Goal: Task Accomplishment & Management: Use online tool/utility

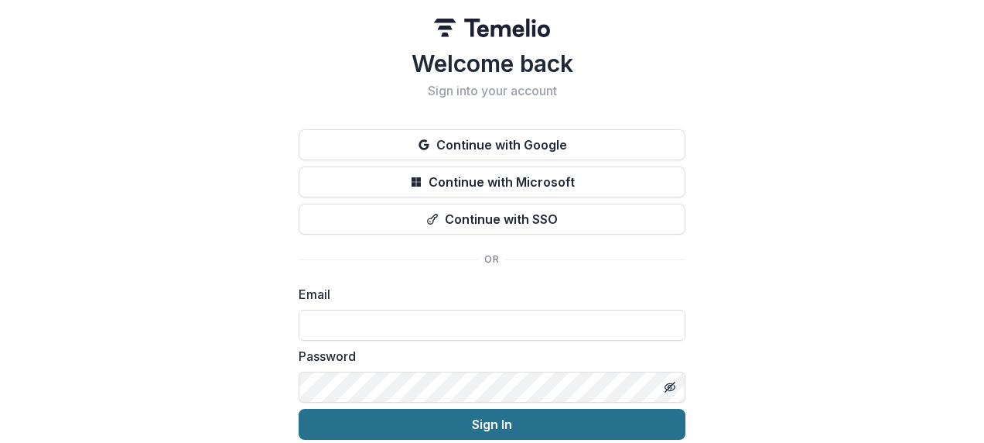
type input "**********"
click at [469, 418] on button "Sign In" at bounding box center [492, 424] width 387 height 31
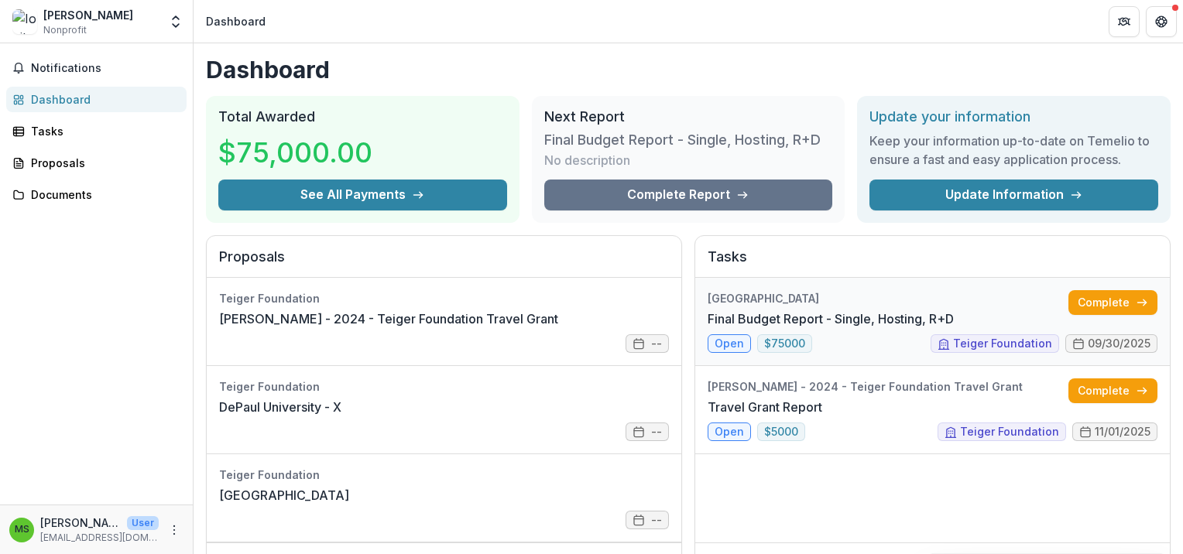
click at [726, 328] on link "Final Budget Report - Single, Hosting, R+D" at bounding box center [830, 319] width 246 height 19
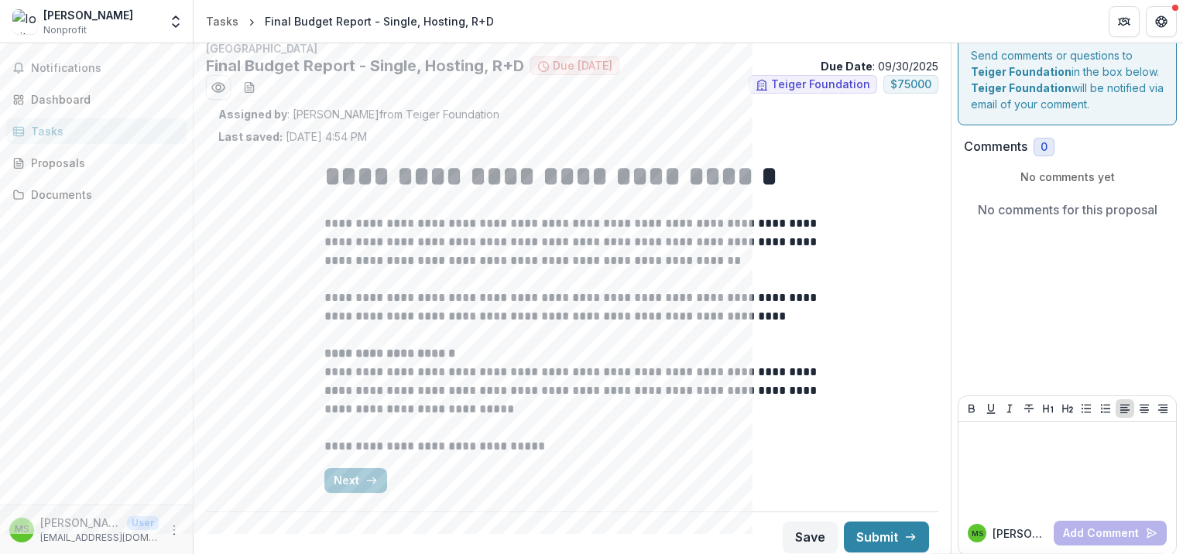
scroll to position [23, 0]
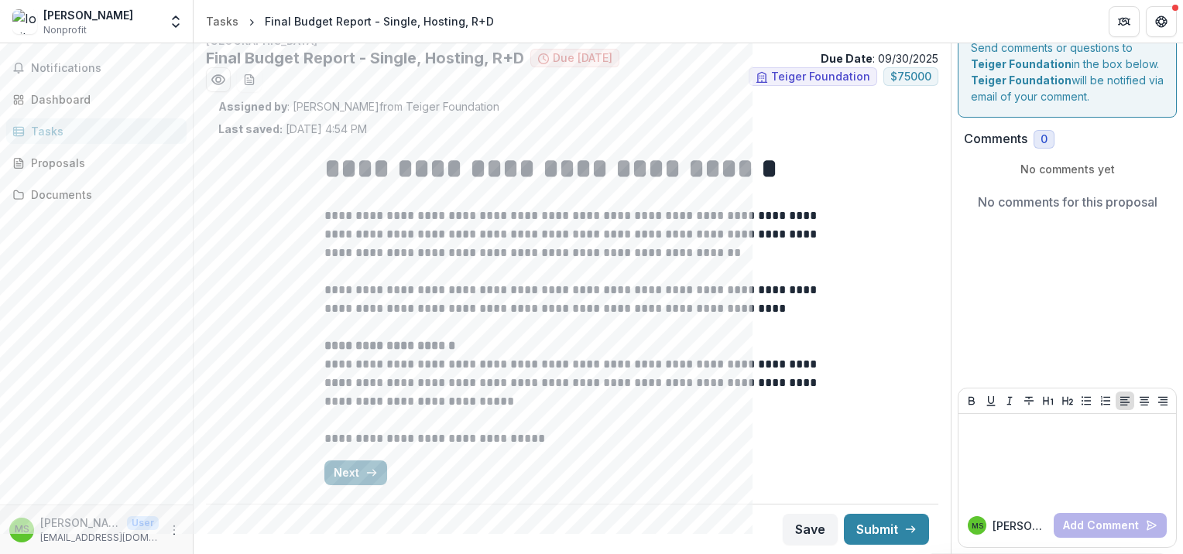
click at [347, 442] on button "Next" at bounding box center [355, 473] width 63 height 25
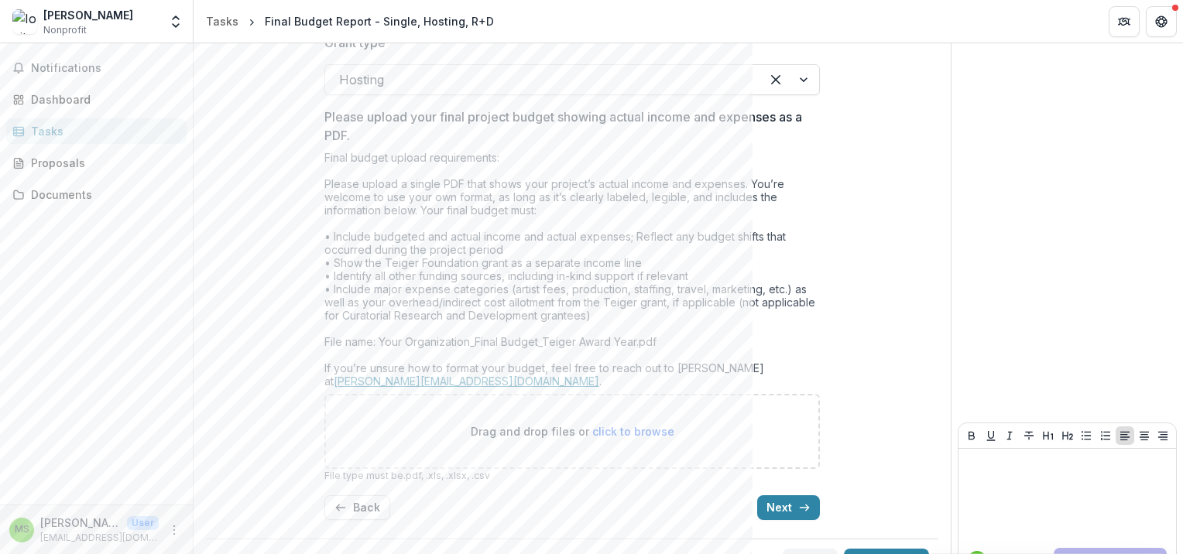
scroll to position [519, 0]
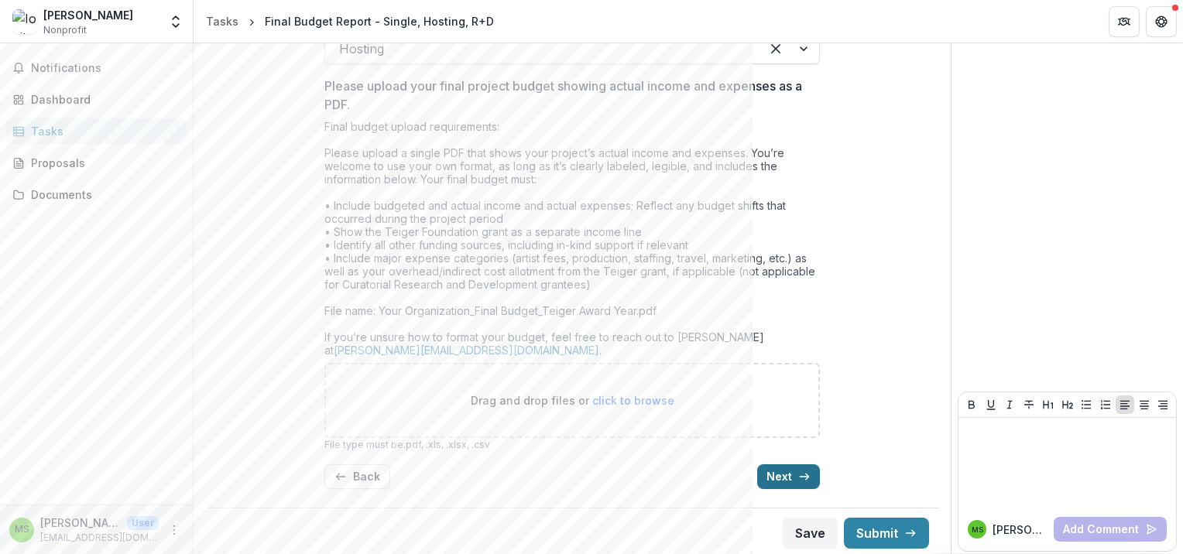
click at [777, 442] on button "Next" at bounding box center [788, 476] width 63 height 25
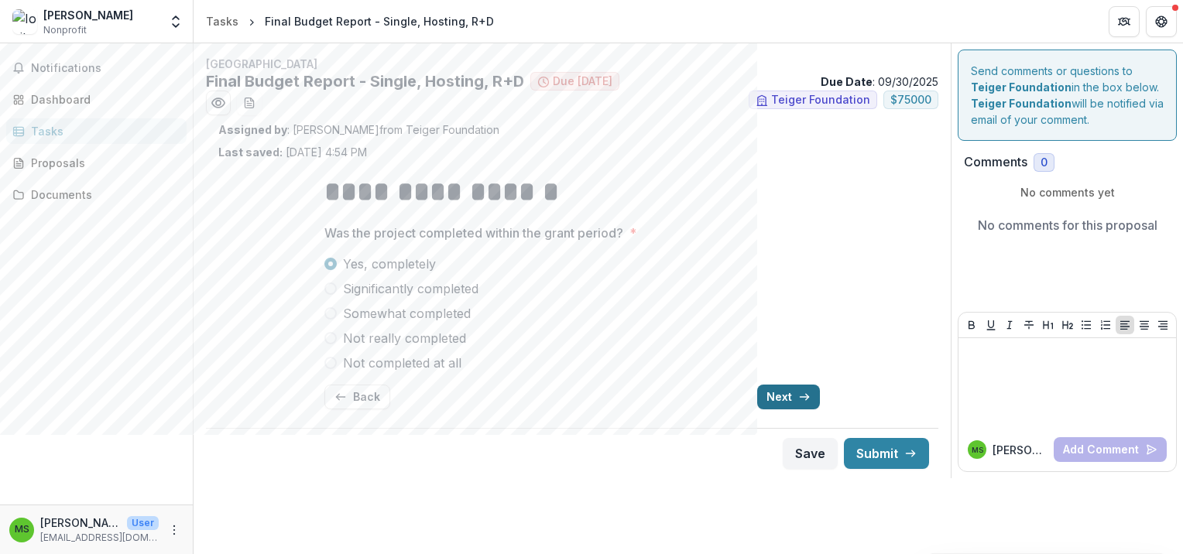
click at [785, 402] on button "Next" at bounding box center [788, 397] width 63 height 25
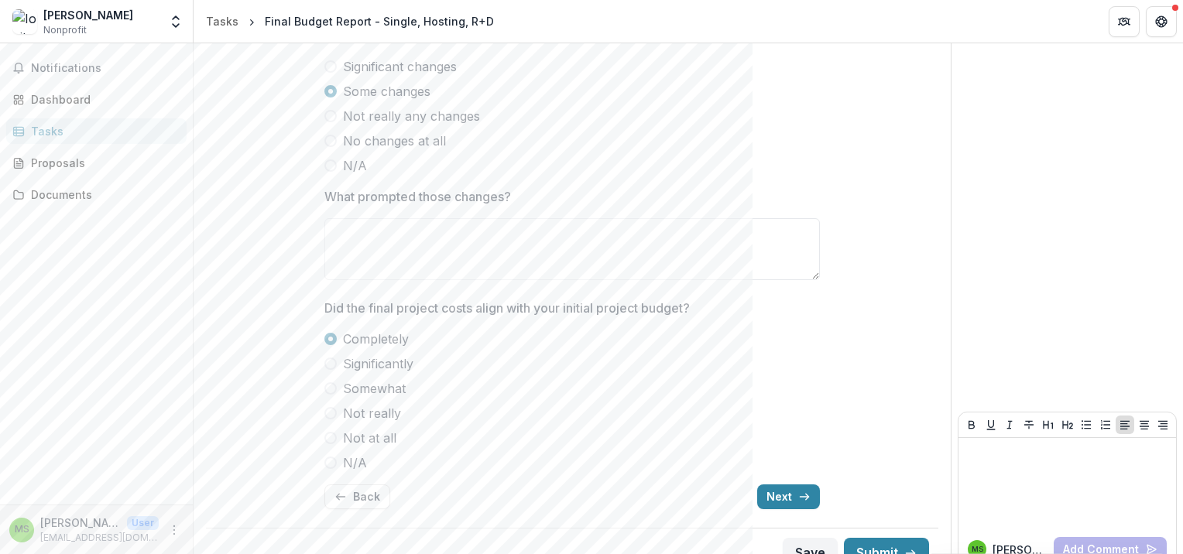
scroll to position [306, 0]
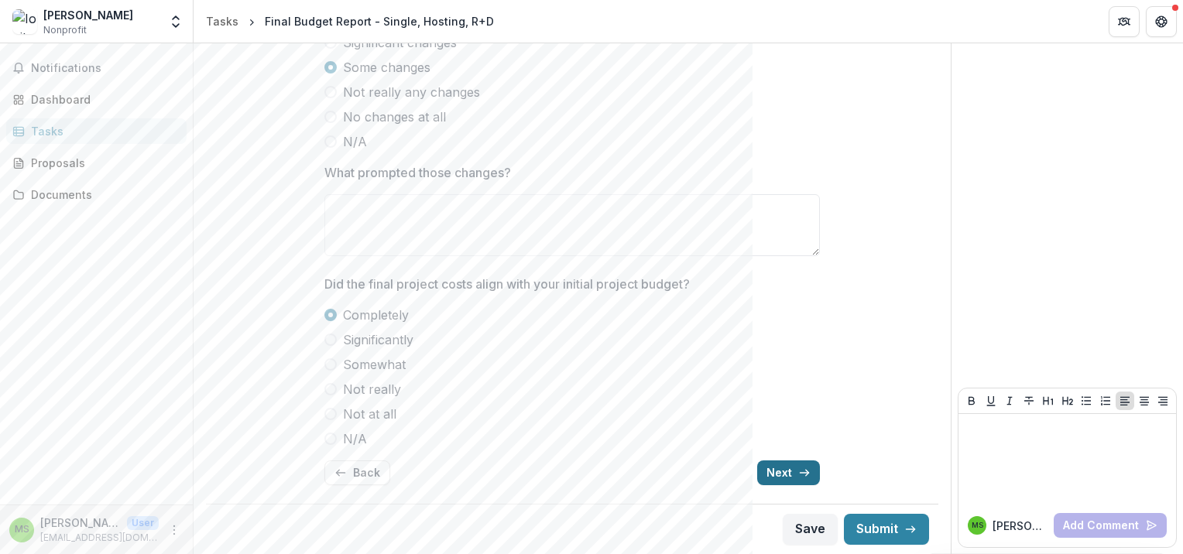
click at [780, 442] on button "Next" at bounding box center [788, 473] width 63 height 25
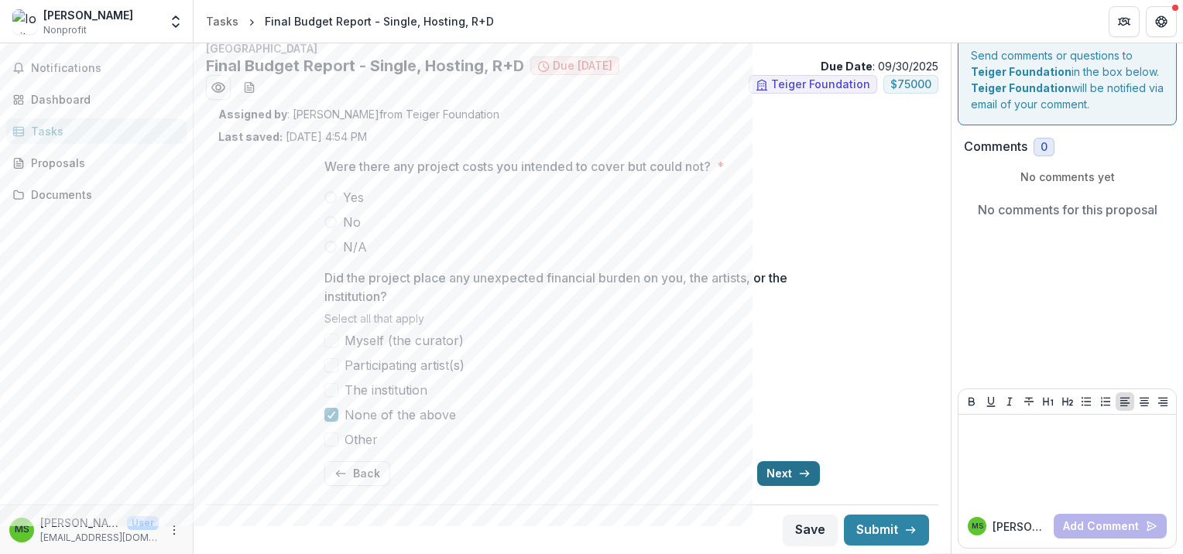
click at [783, 442] on button "Next" at bounding box center [788, 473] width 63 height 25
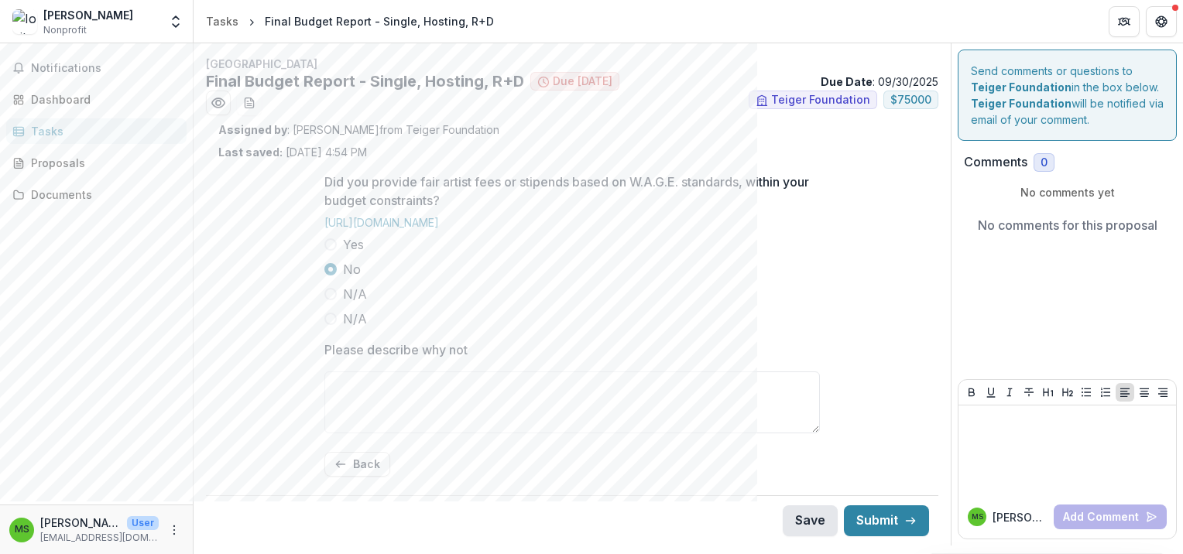
click at [811, 442] on button "Save" at bounding box center [809, 520] width 55 height 31
